Goal: Task Accomplishment & Management: Manage account settings

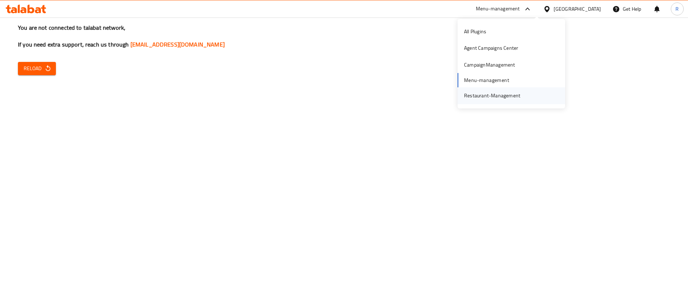
click at [496, 96] on div "Restaurant-Management" at bounding box center [492, 96] width 56 height 8
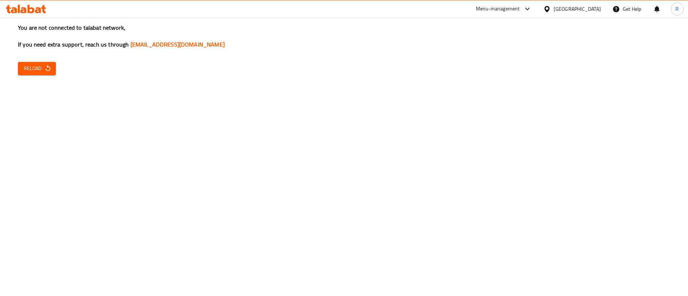
click at [532, 8] on icon at bounding box center [527, 9] width 9 height 9
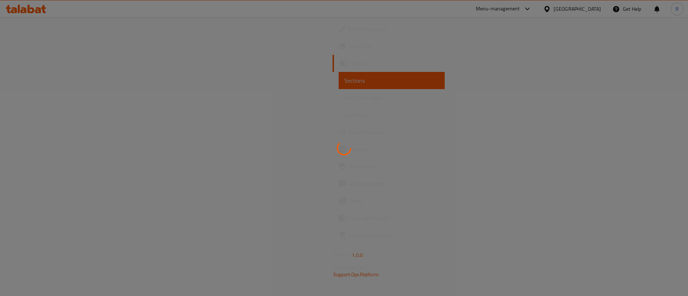
click at [40, 30] on div at bounding box center [344, 148] width 688 height 296
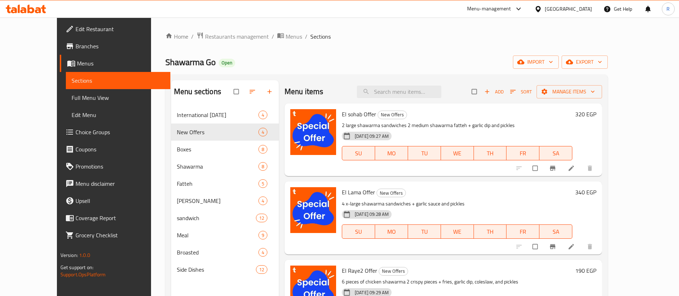
click at [76, 31] on span "Edit Restaurant" at bounding box center [120, 29] width 89 height 9
